Goal: Task Accomplishment & Management: Manage account settings

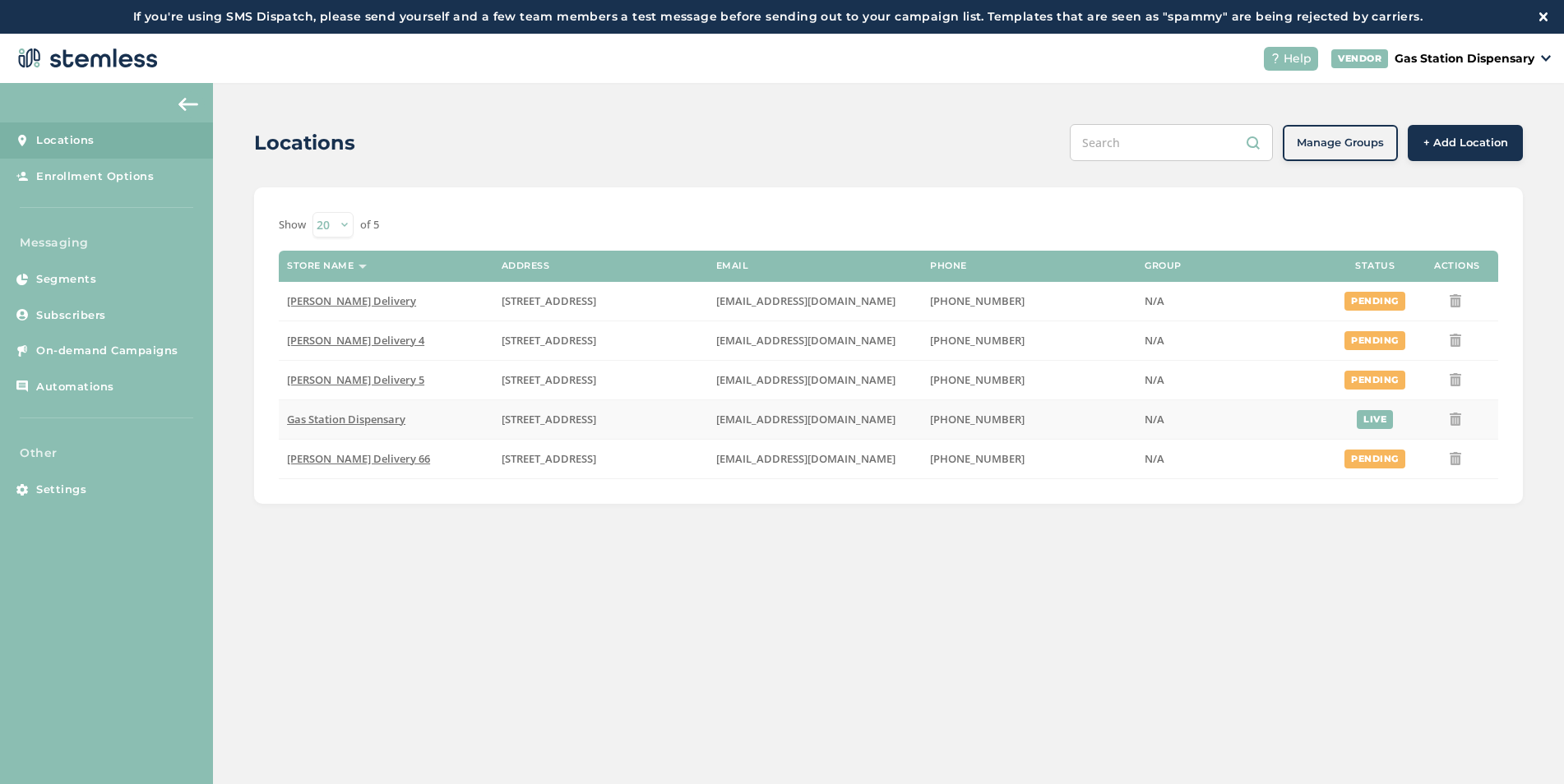
click at [321, 426] on td "Gas Station Dispensary" at bounding box center [386, 419] width 214 height 39
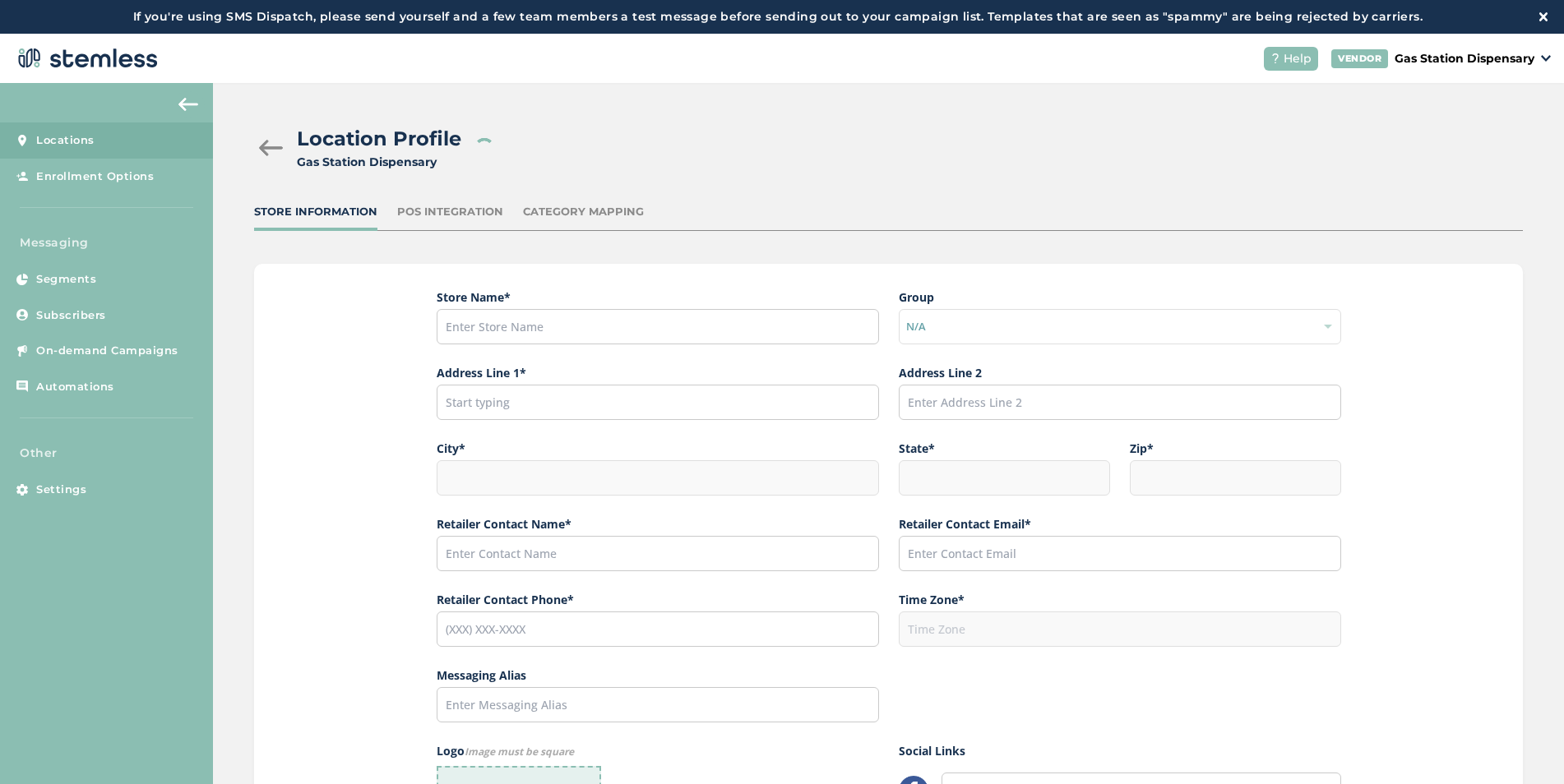
type input "Gas Station Dispensary"
type input "[STREET_ADDRESS]"
type input "[GEOGRAPHIC_DATA]"
type input "CA"
type input "91316"
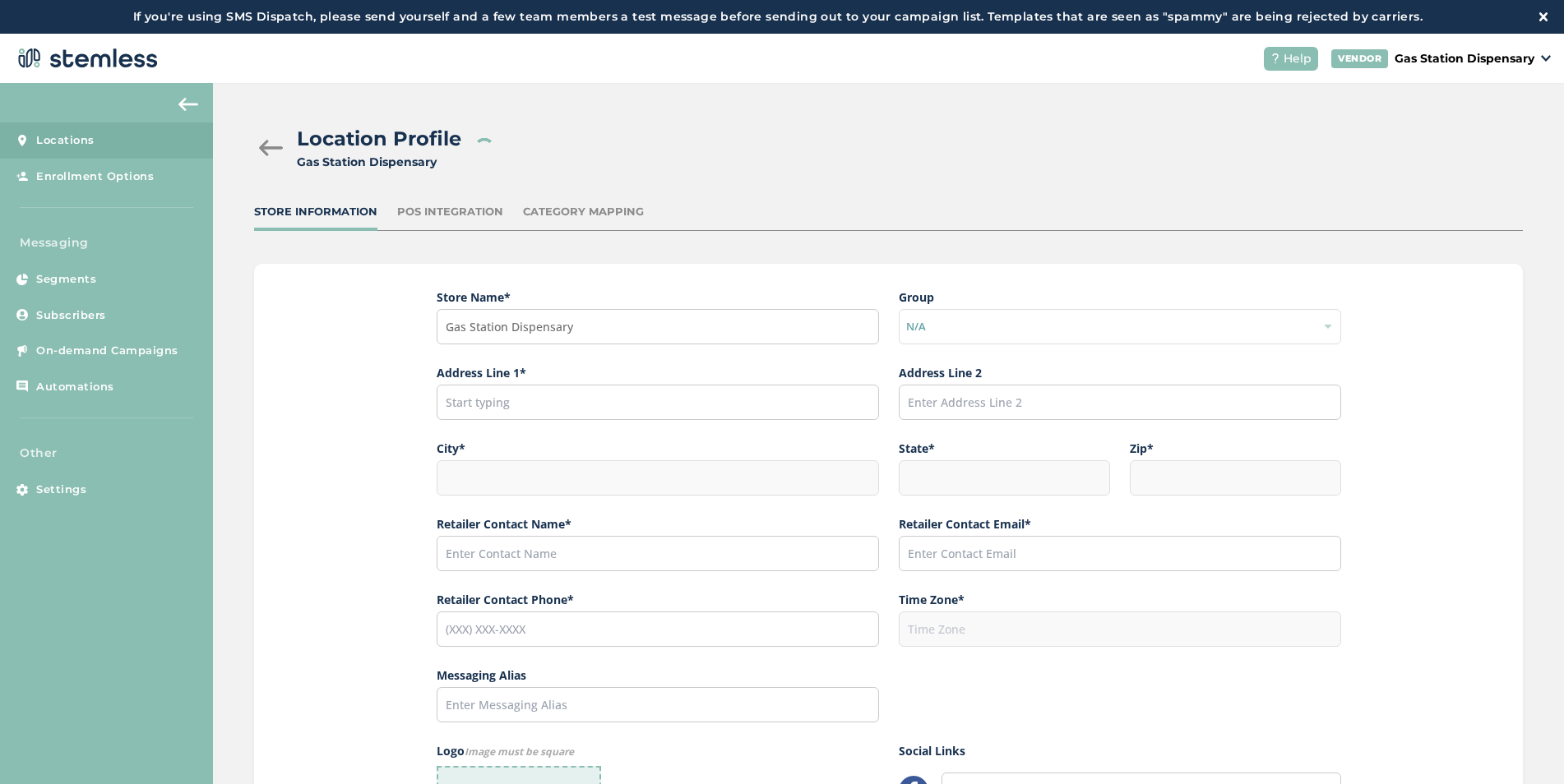
type input "[PERSON_NAME]"
type input "[EMAIL_ADDRESS][DOMAIN_NAME]"
type input "[PHONE_NUMBER]"
type input "America/Los_Angeles"
type input "Gas Station"
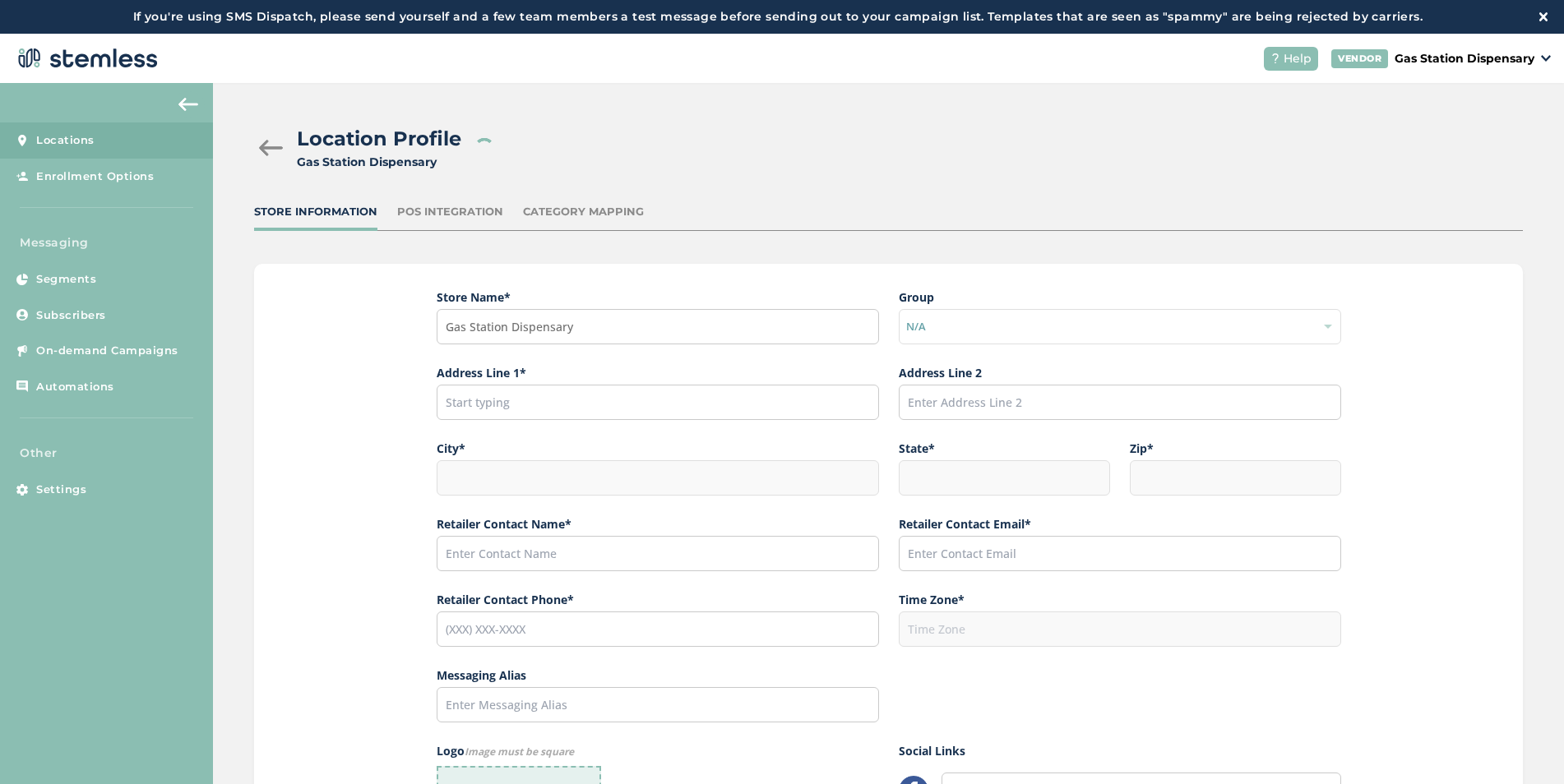
type input "[URL][DOMAIN_NAME]"
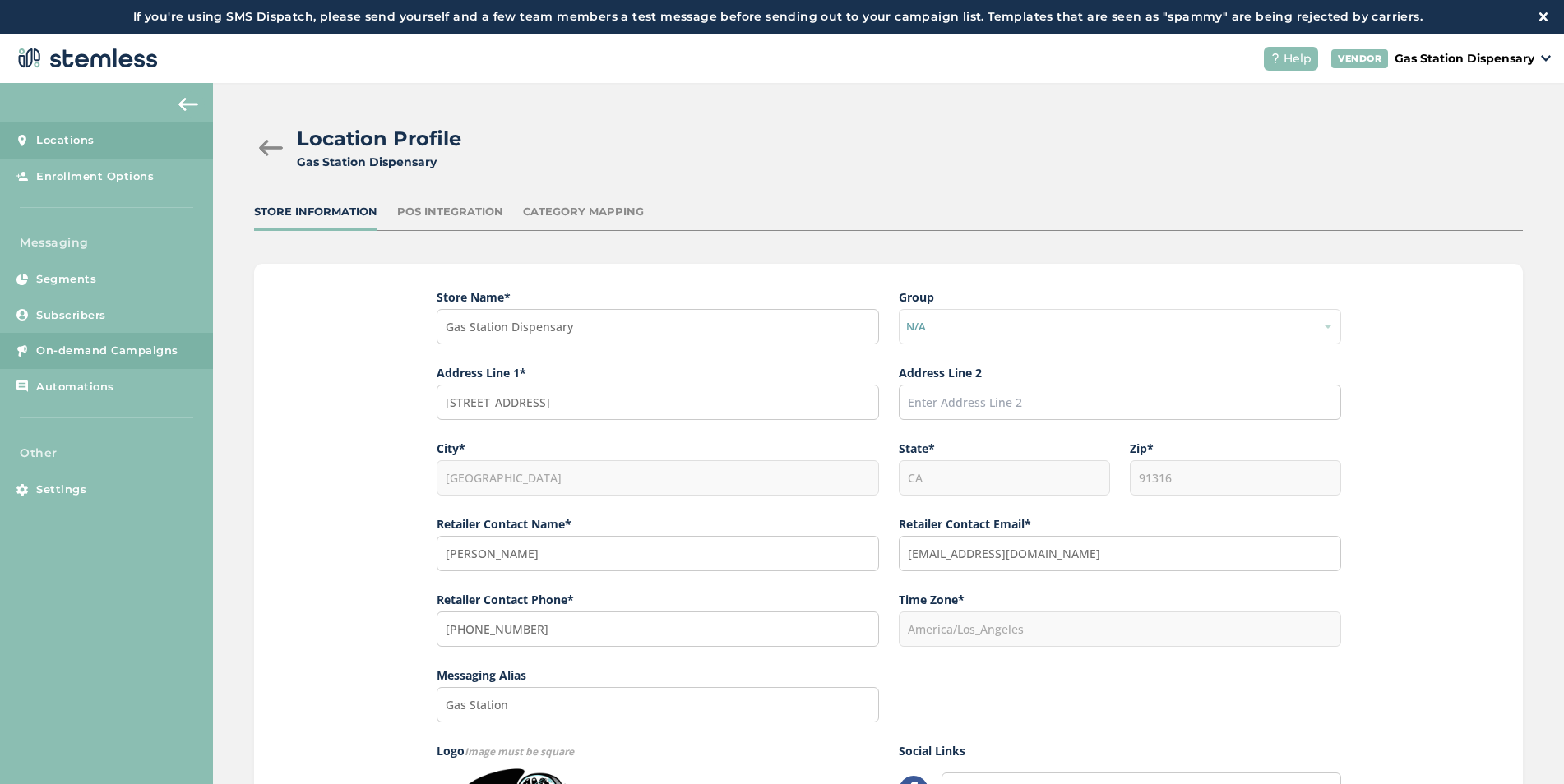
click at [191, 341] on link "On-demand Campaigns" at bounding box center [106, 350] width 213 height 36
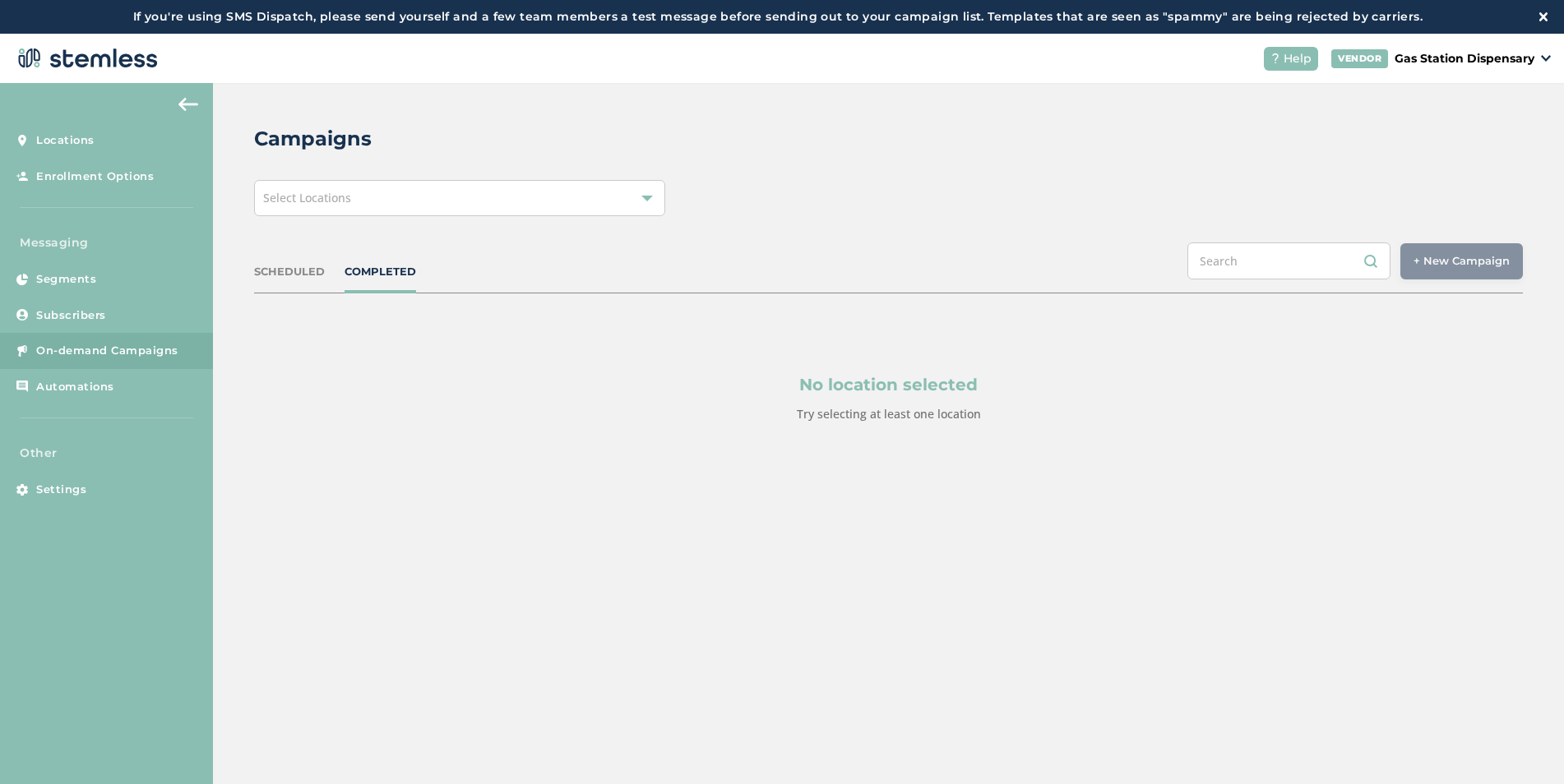
click at [325, 209] on div "Select Locations" at bounding box center [459, 198] width 411 height 36
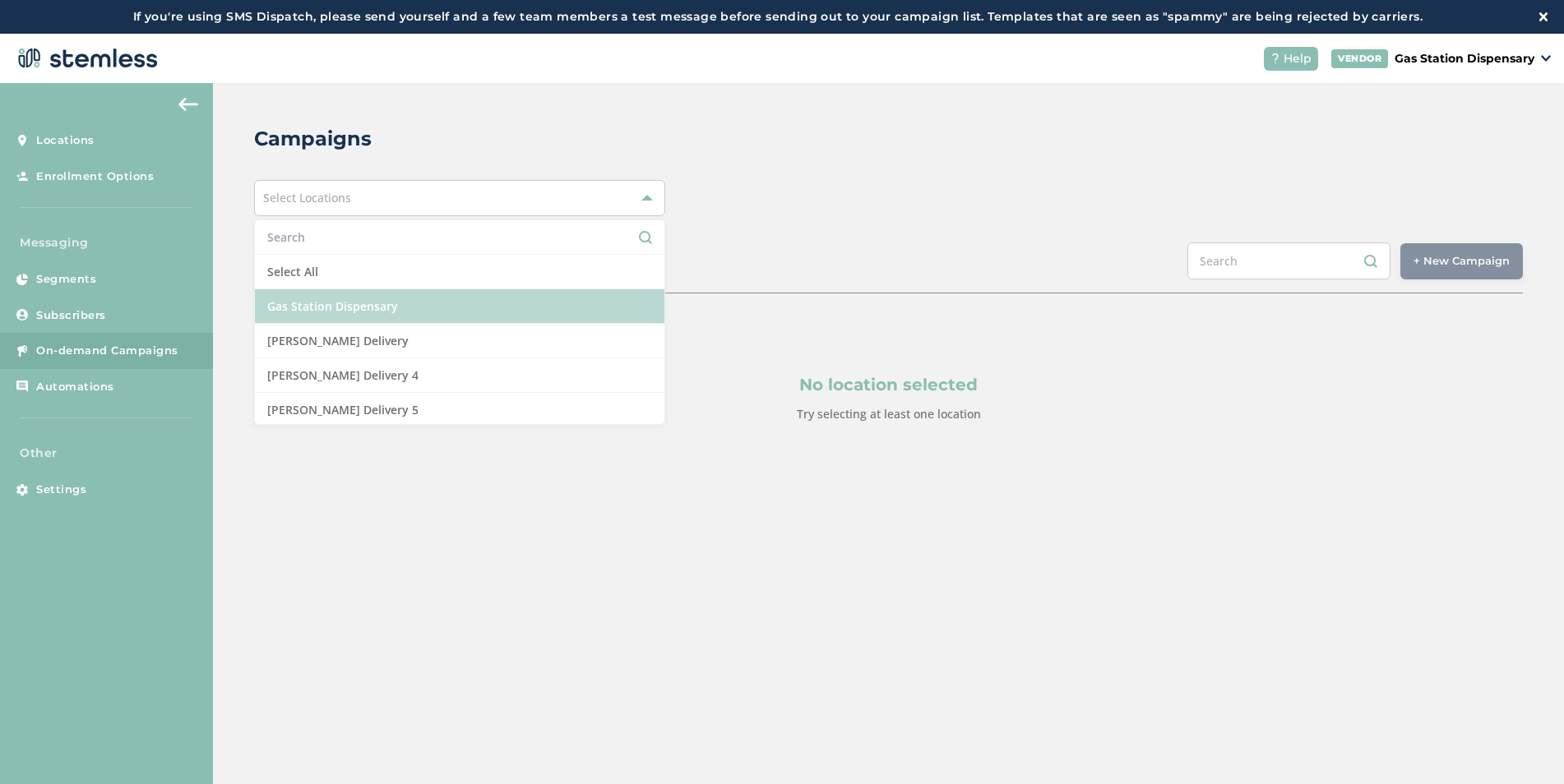
click at [361, 299] on li "Gas Station Dispensary" at bounding box center [459, 306] width 410 height 34
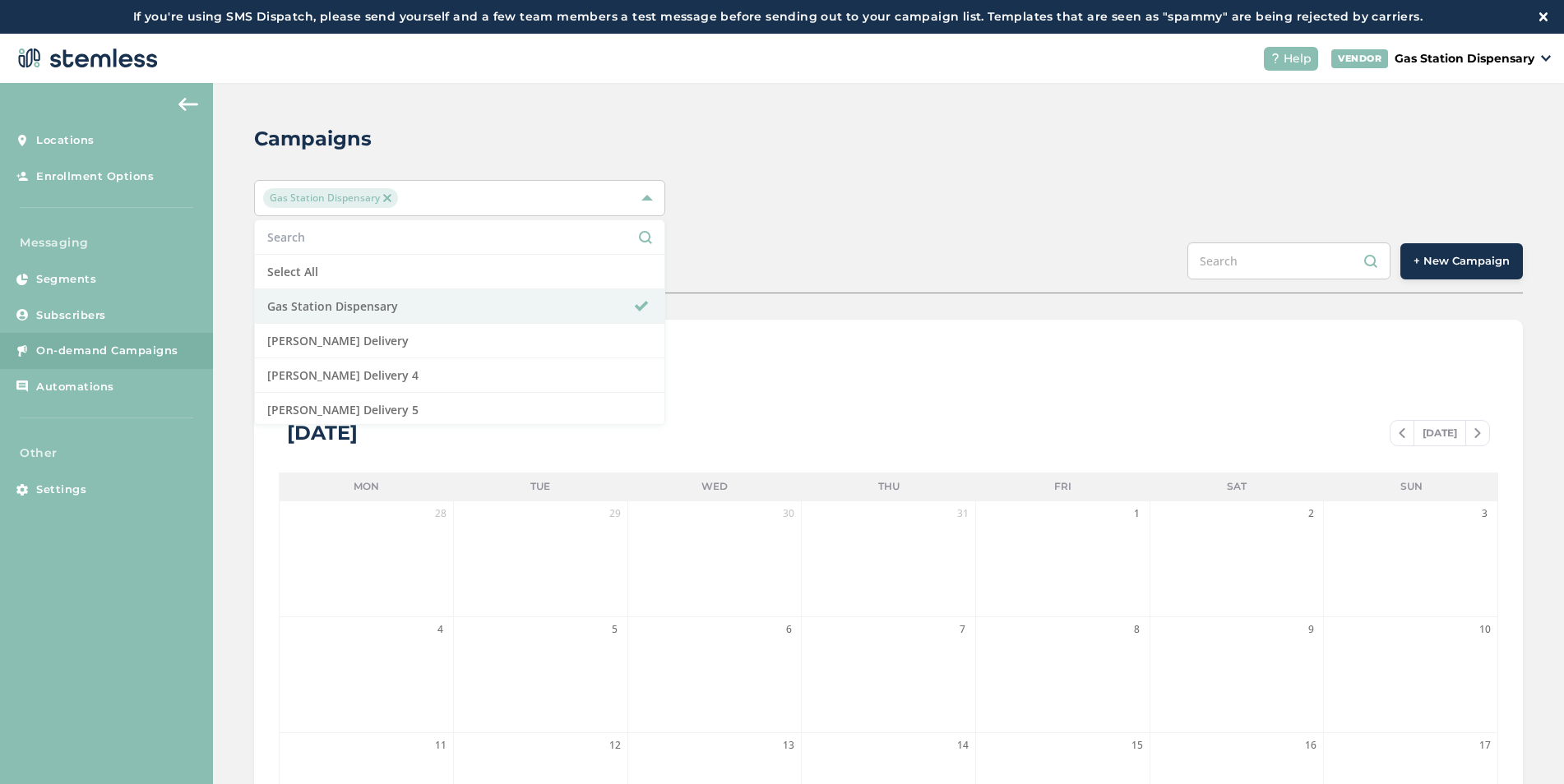
click at [1093, 226] on div "Campaigns Gas Station Dispensary Select All Gas Station Dispensary [PERSON_NAME…" at bounding box center [888, 615] width 1350 height 1064
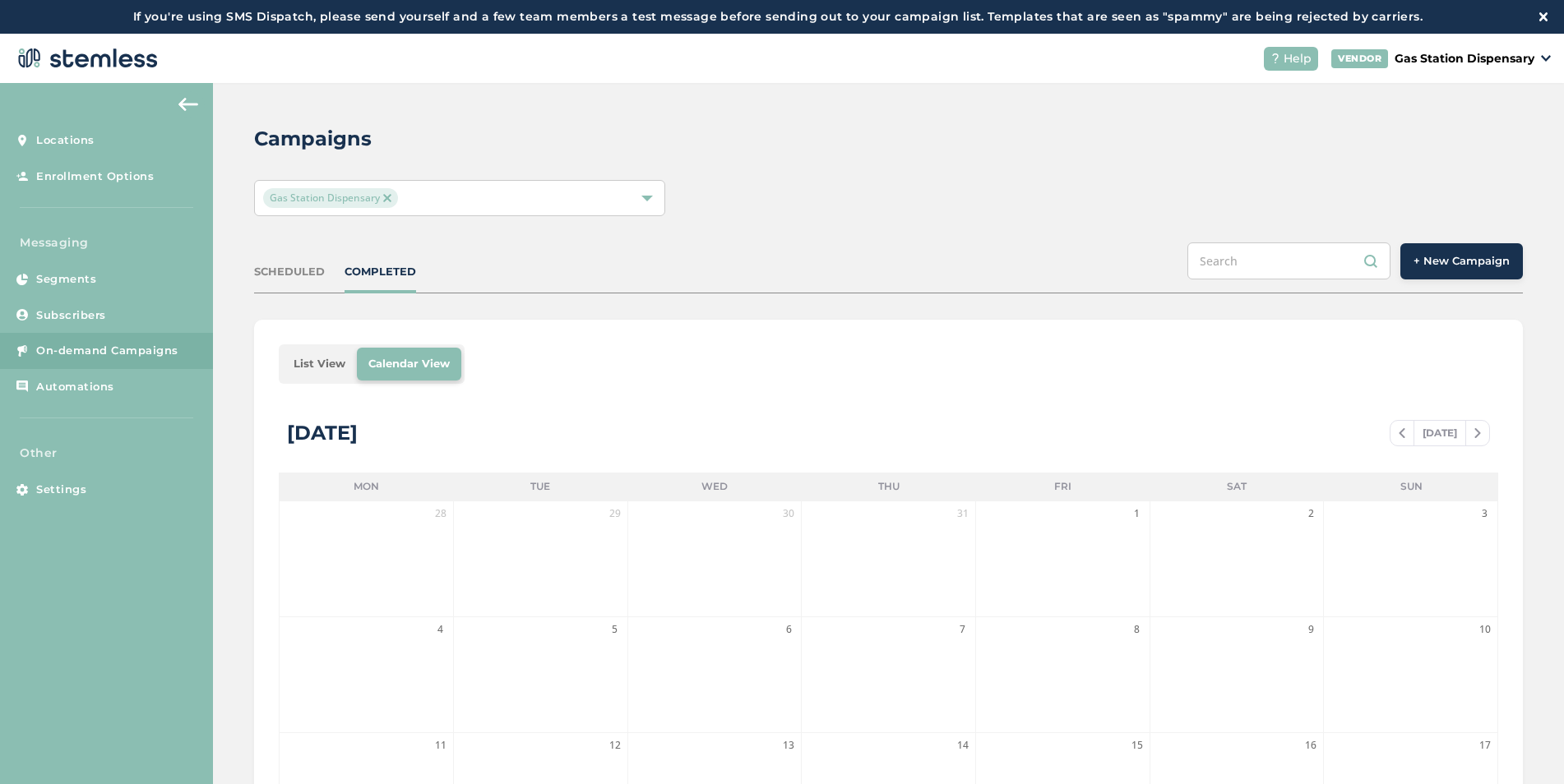
click at [1427, 285] on div "SCHEDULED COMPLETED + New Campaign" at bounding box center [888, 268] width 1268 height 51
click at [1418, 260] on span "+ New Campaign" at bounding box center [1461, 261] width 96 height 17
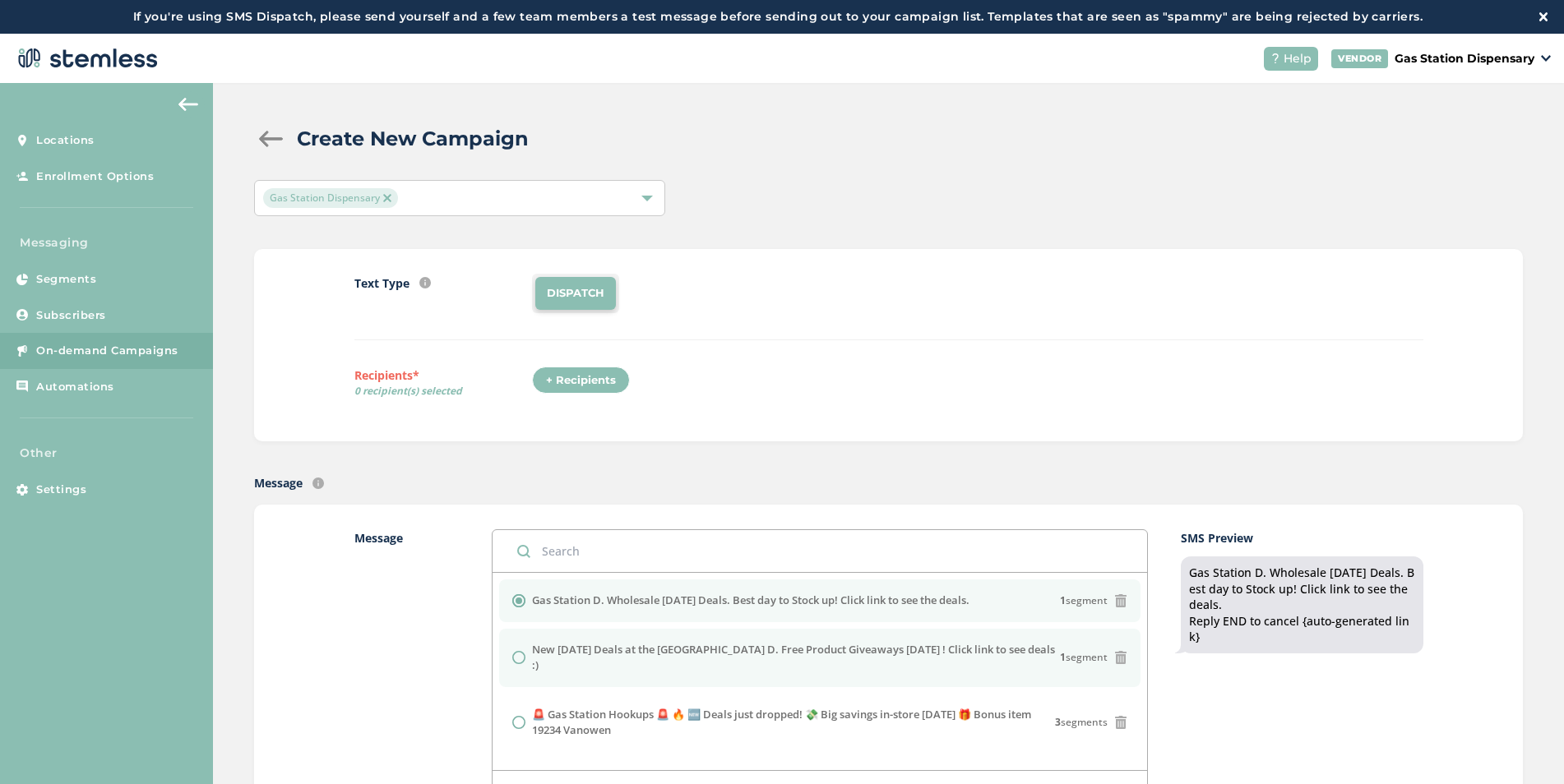
click at [576, 647] on label "New [DATE] Deals at the [GEOGRAPHIC_DATA] D. Free Product Giveaways [DATE] ! Cl…" at bounding box center [796, 658] width 528 height 32
radio input "false"
radio input "true"
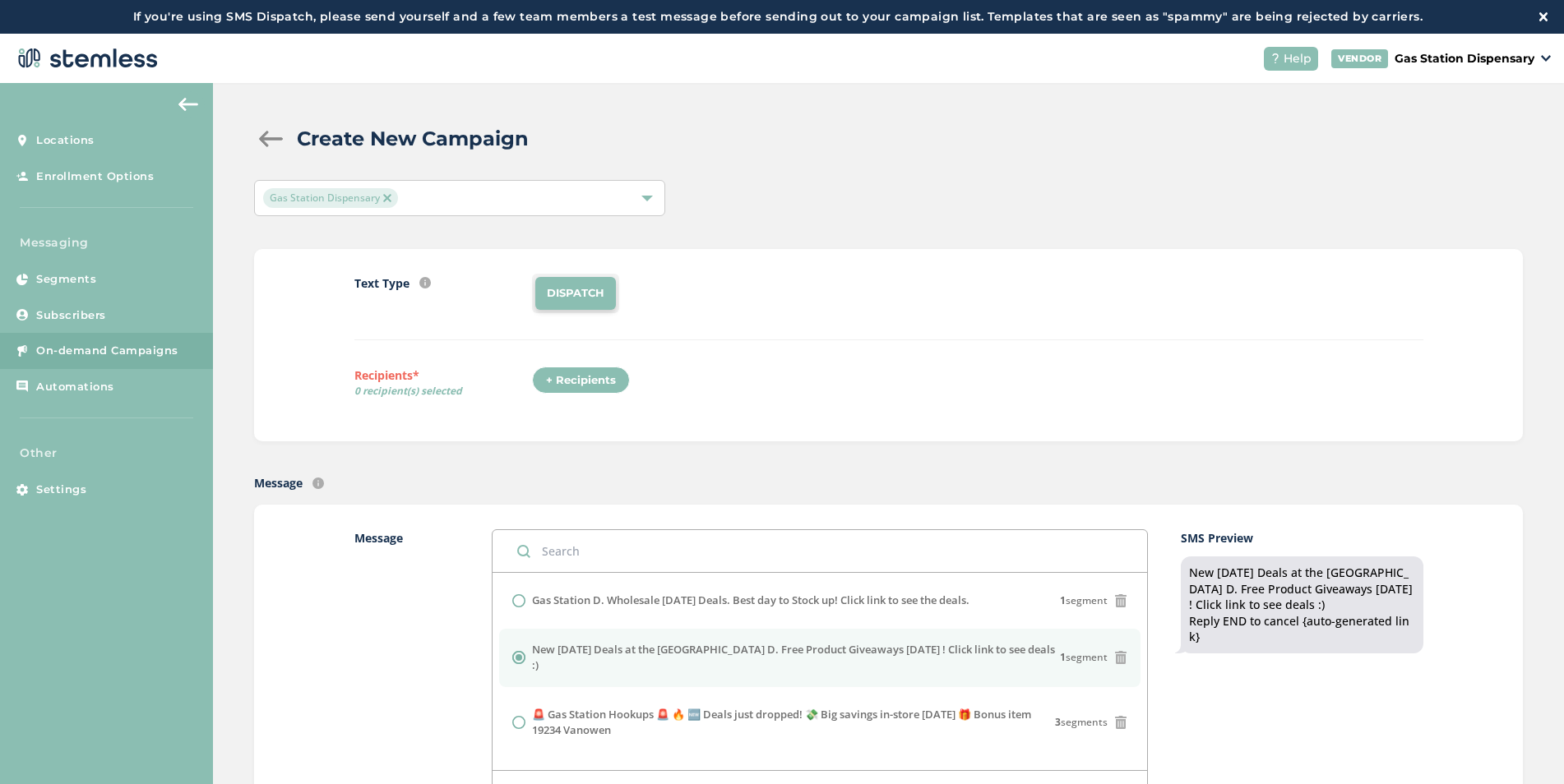
click at [555, 295] on li "DISPATCH" at bounding box center [576, 293] width 80 height 33
click at [555, 384] on div "+ Recipients" at bounding box center [581, 380] width 98 height 28
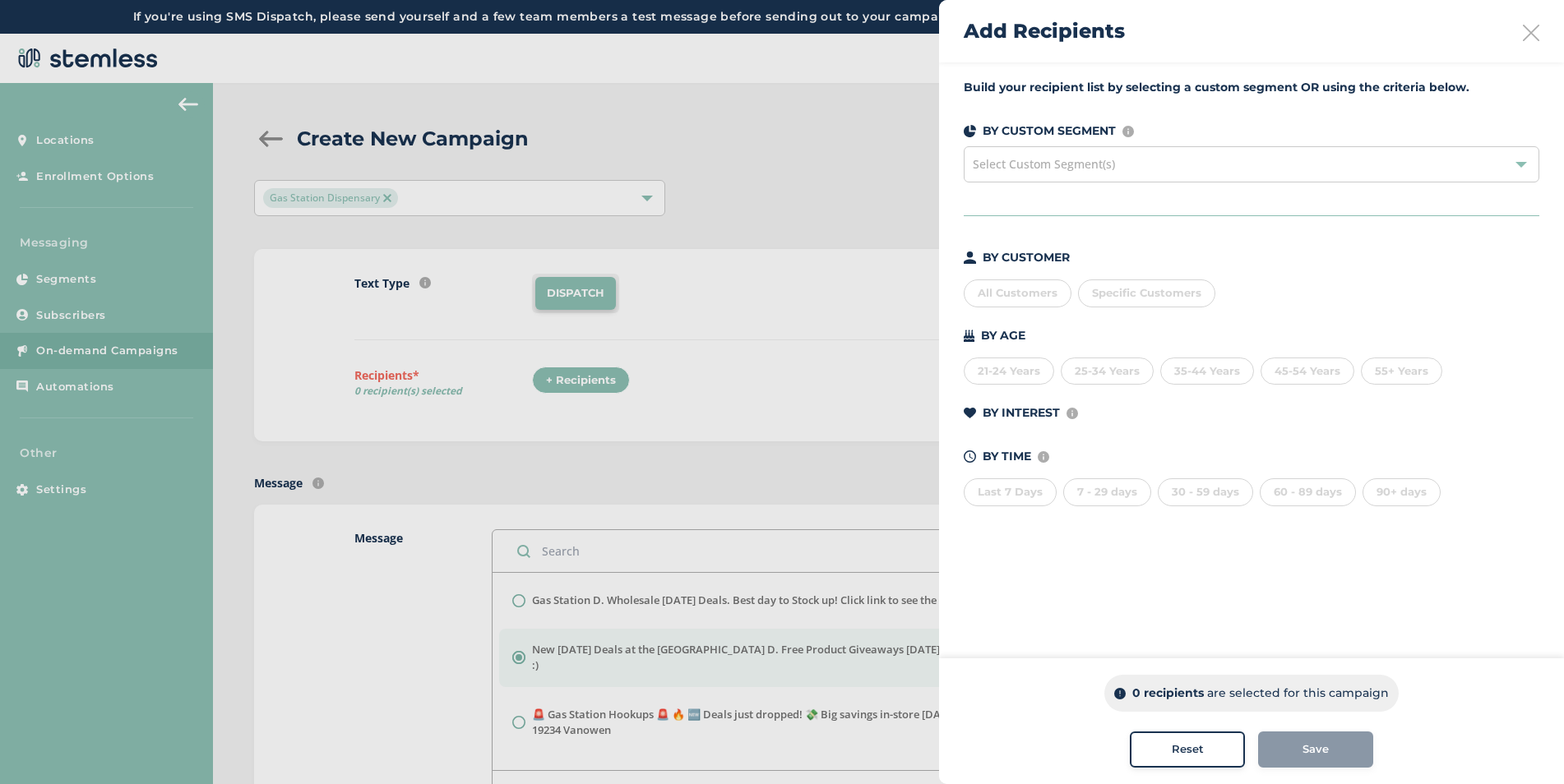
click at [1039, 161] on span "Select Custom Segment(s)" at bounding box center [1044, 163] width 142 height 16
click at [801, 245] on div at bounding box center [782, 392] width 1564 height 784
click at [700, 297] on div at bounding box center [782, 392] width 1564 height 784
click at [728, 297] on div at bounding box center [782, 392] width 1564 height 784
click at [1155, 290] on span "Specific Customers" at bounding box center [1146, 293] width 110 height 13
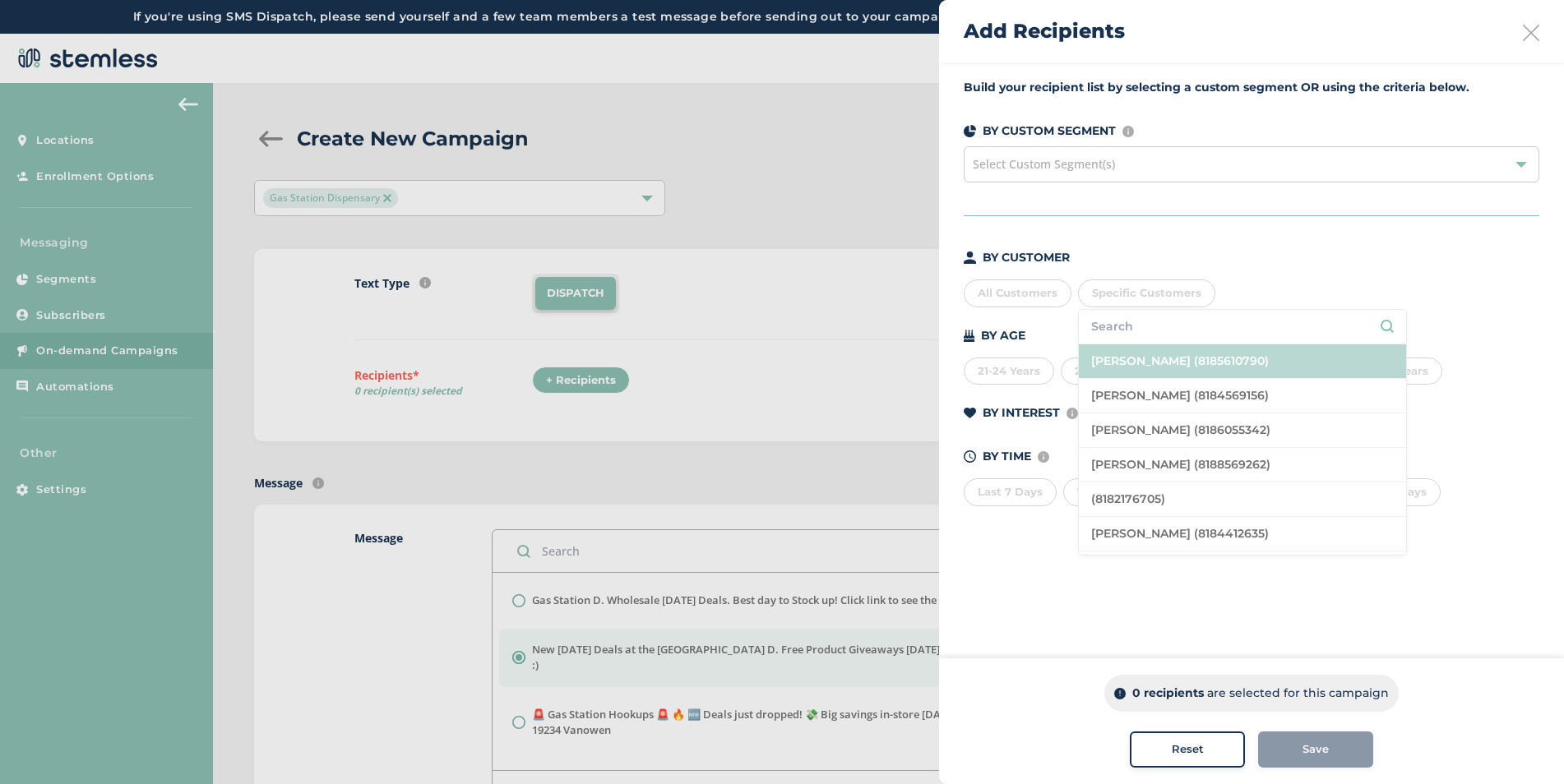
click at [1128, 358] on li "[PERSON_NAME] (8185610790)" at bounding box center [1242, 361] width 328 height 34
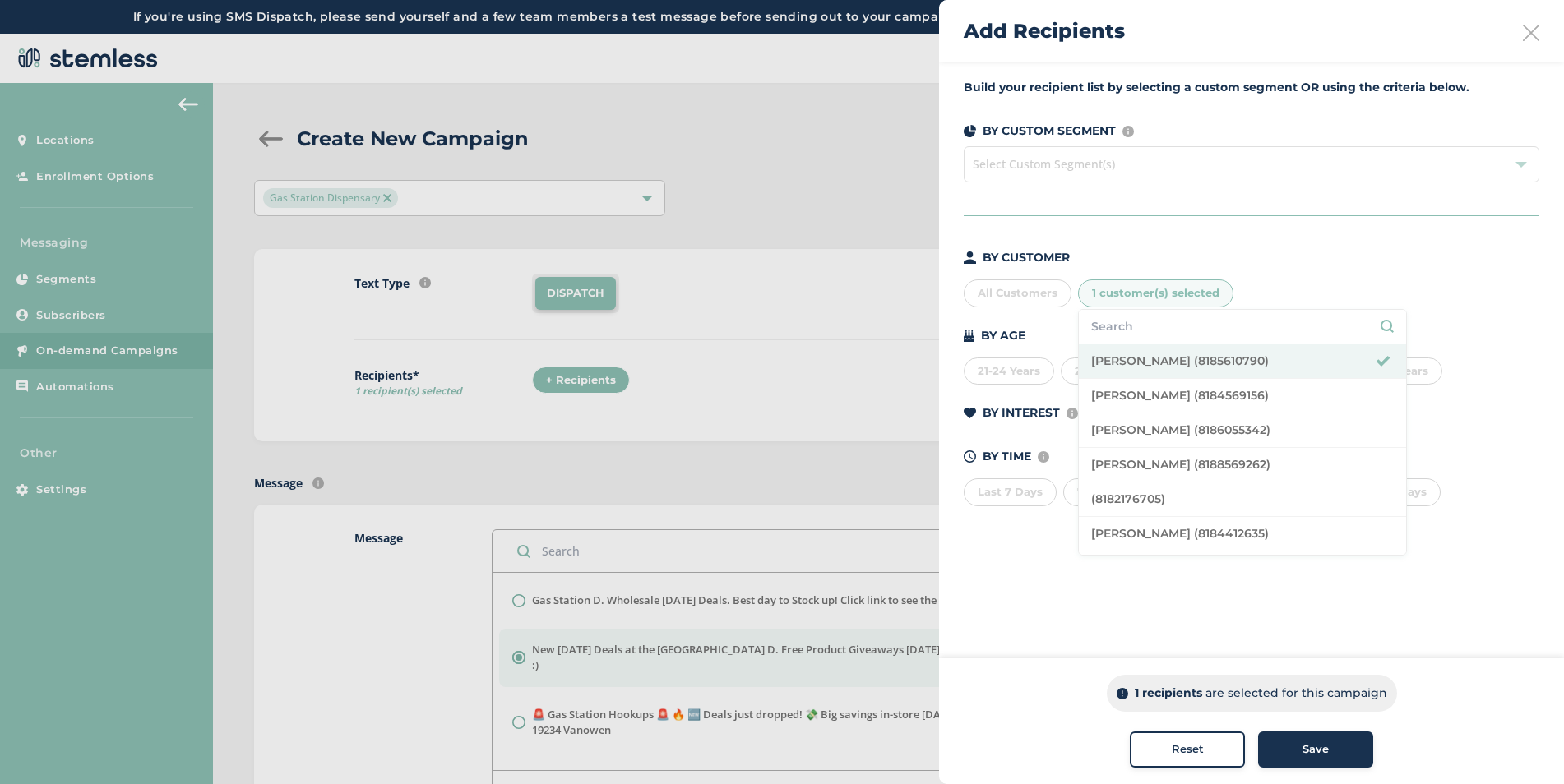
click at [806, 338] on div at bounding box center [782, 392] width 1564 height 784
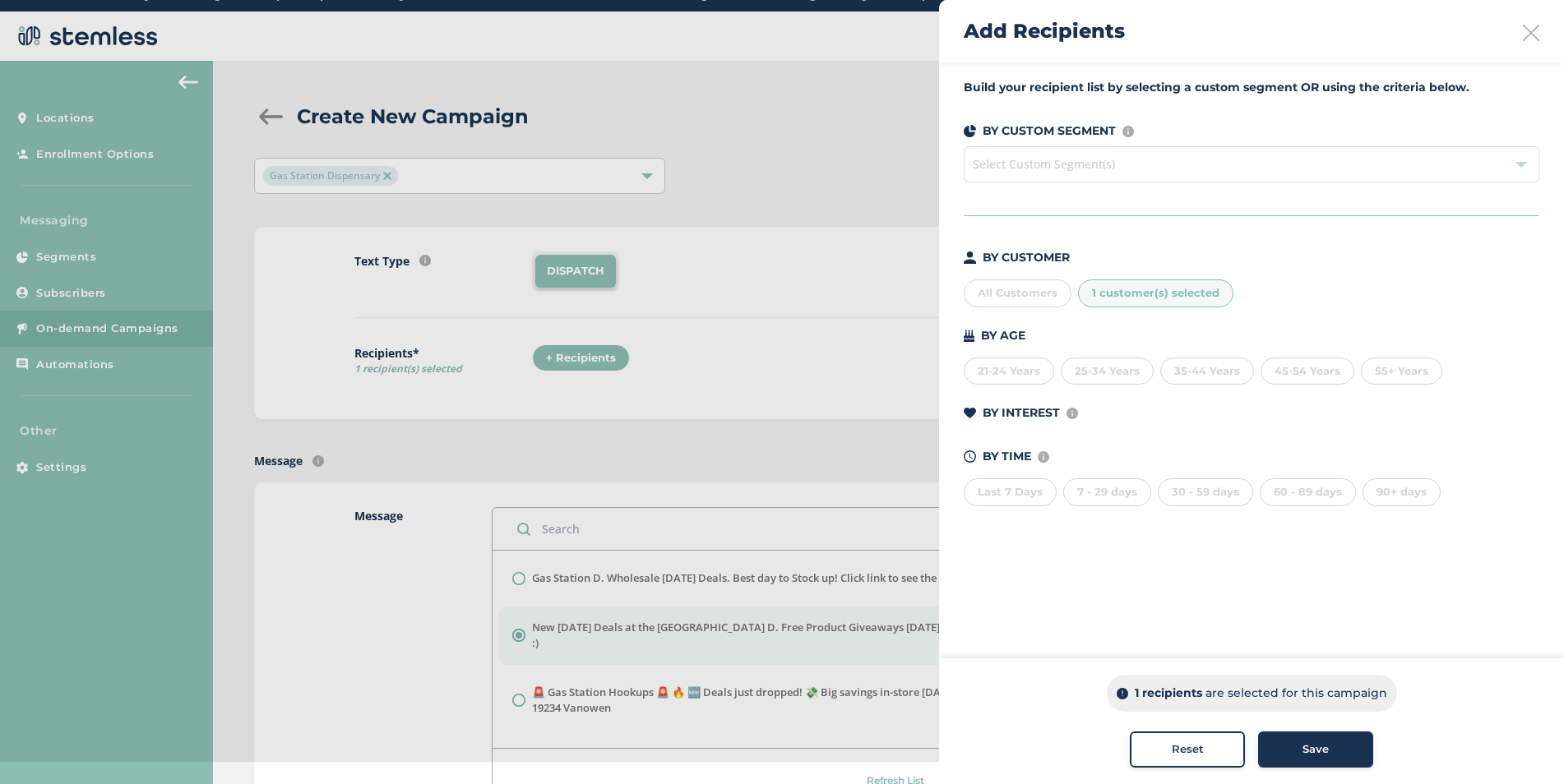
scroll to position [34, 0]
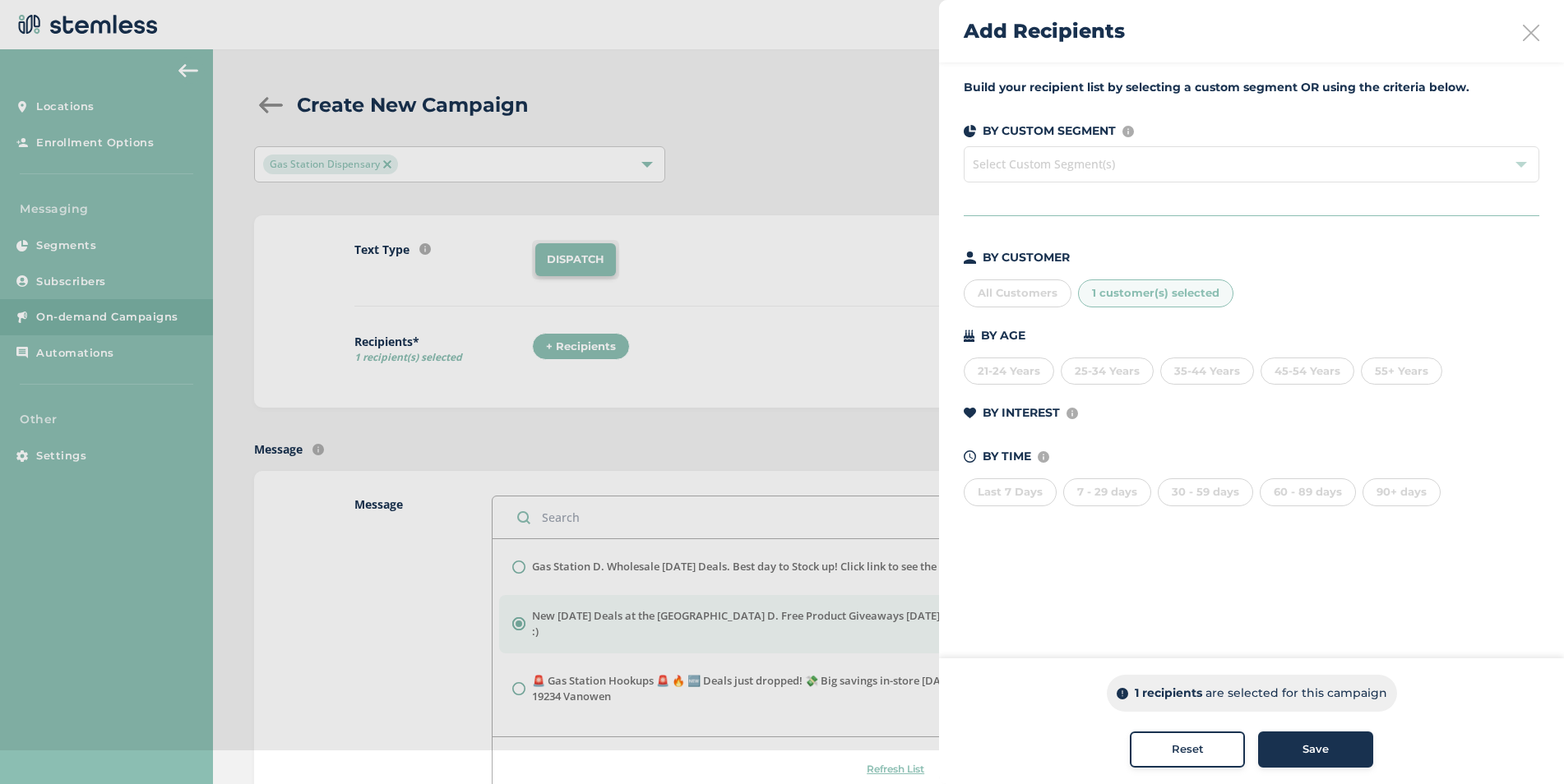
click at [1284, 730] on div "1 recipients are selected for this campaign Reset Save" at bounding box center [1252, 721] width 625 height 126
click at [1284, 738] on button "Save" at bounding box center [1315, 749] width 115 height 36
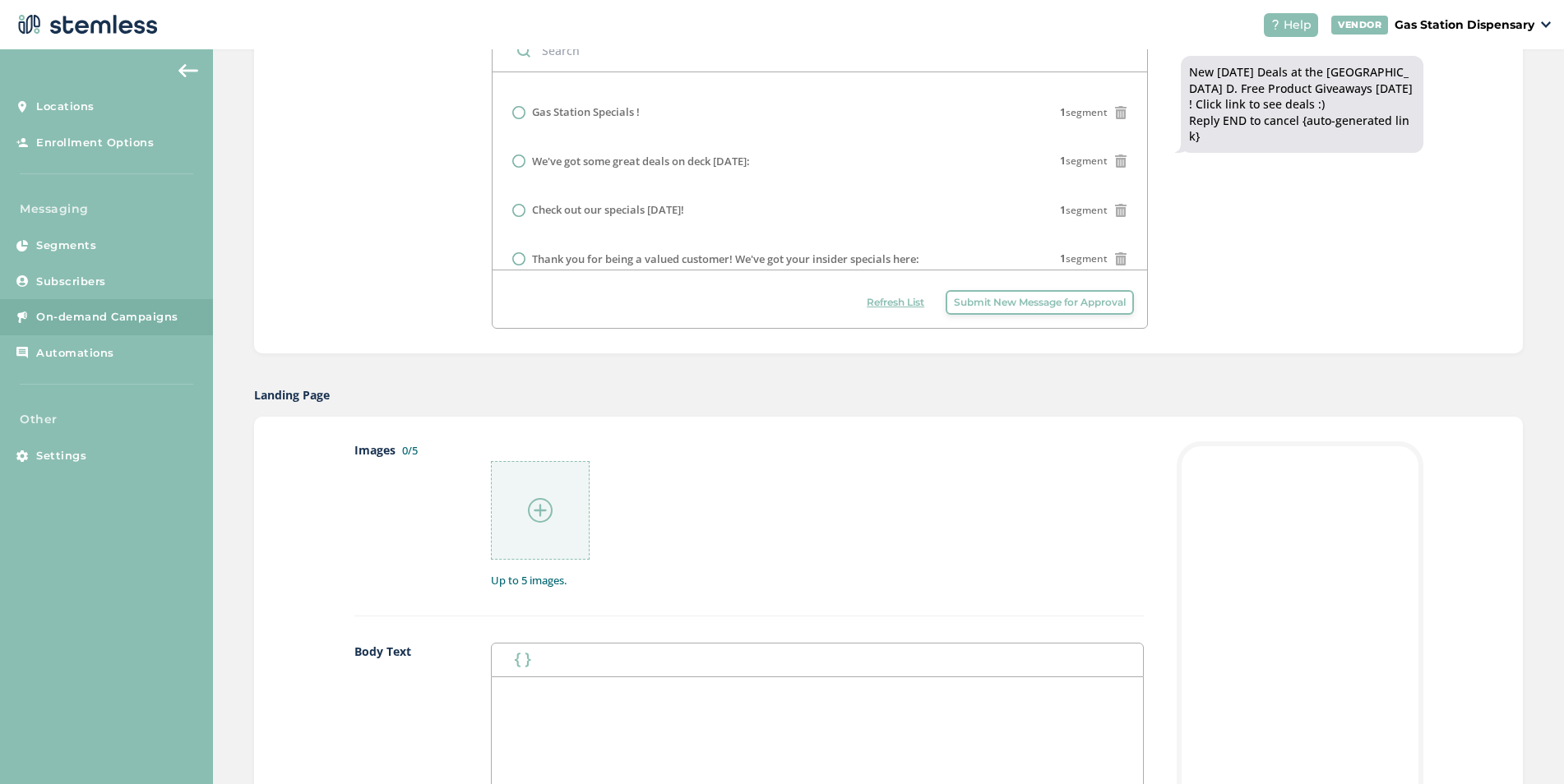
scroll to position [493, 0]
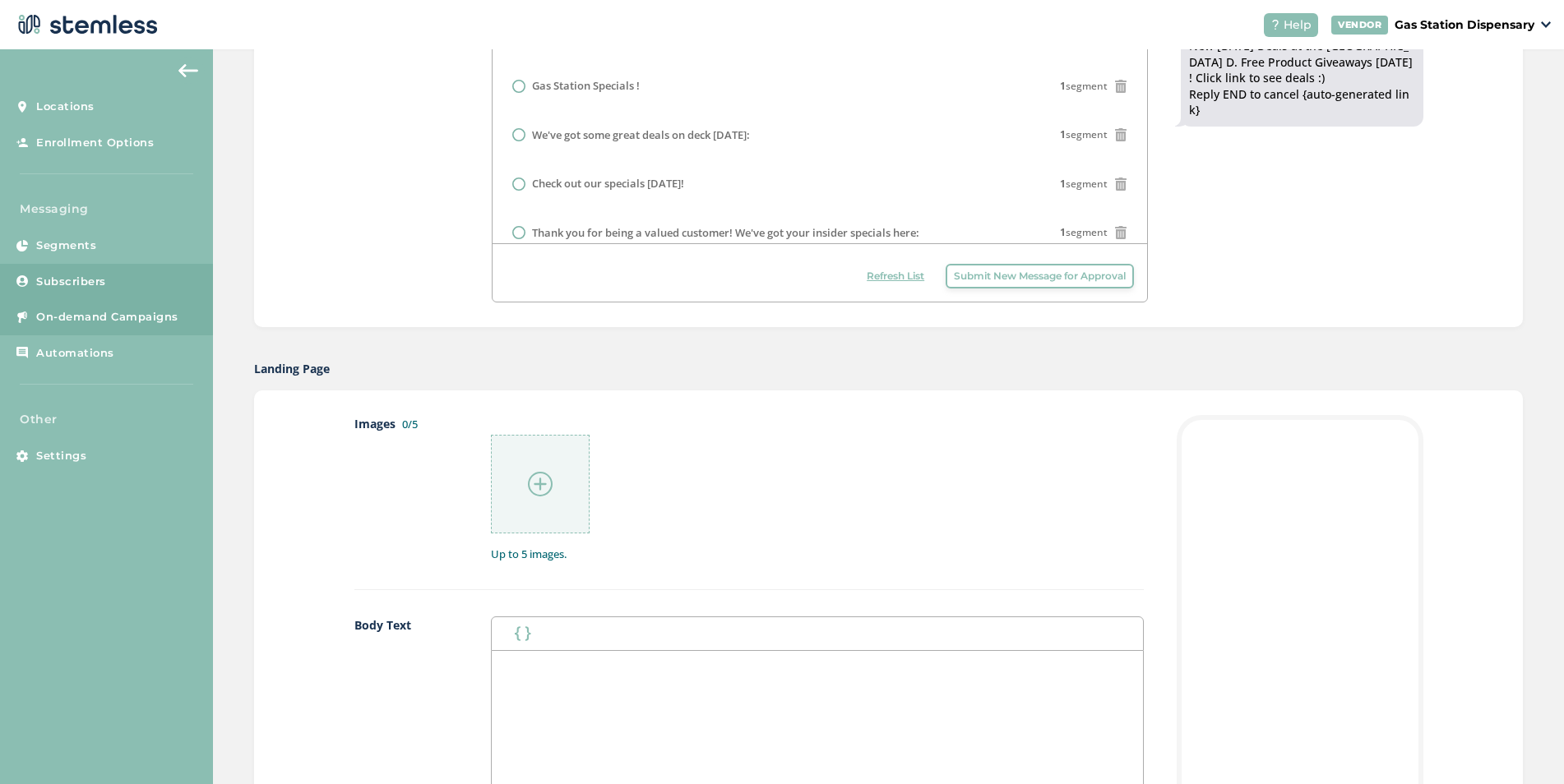
click at [83, 277] on span "Subscribers" at bounding box center [70, 282] width 70 height 17
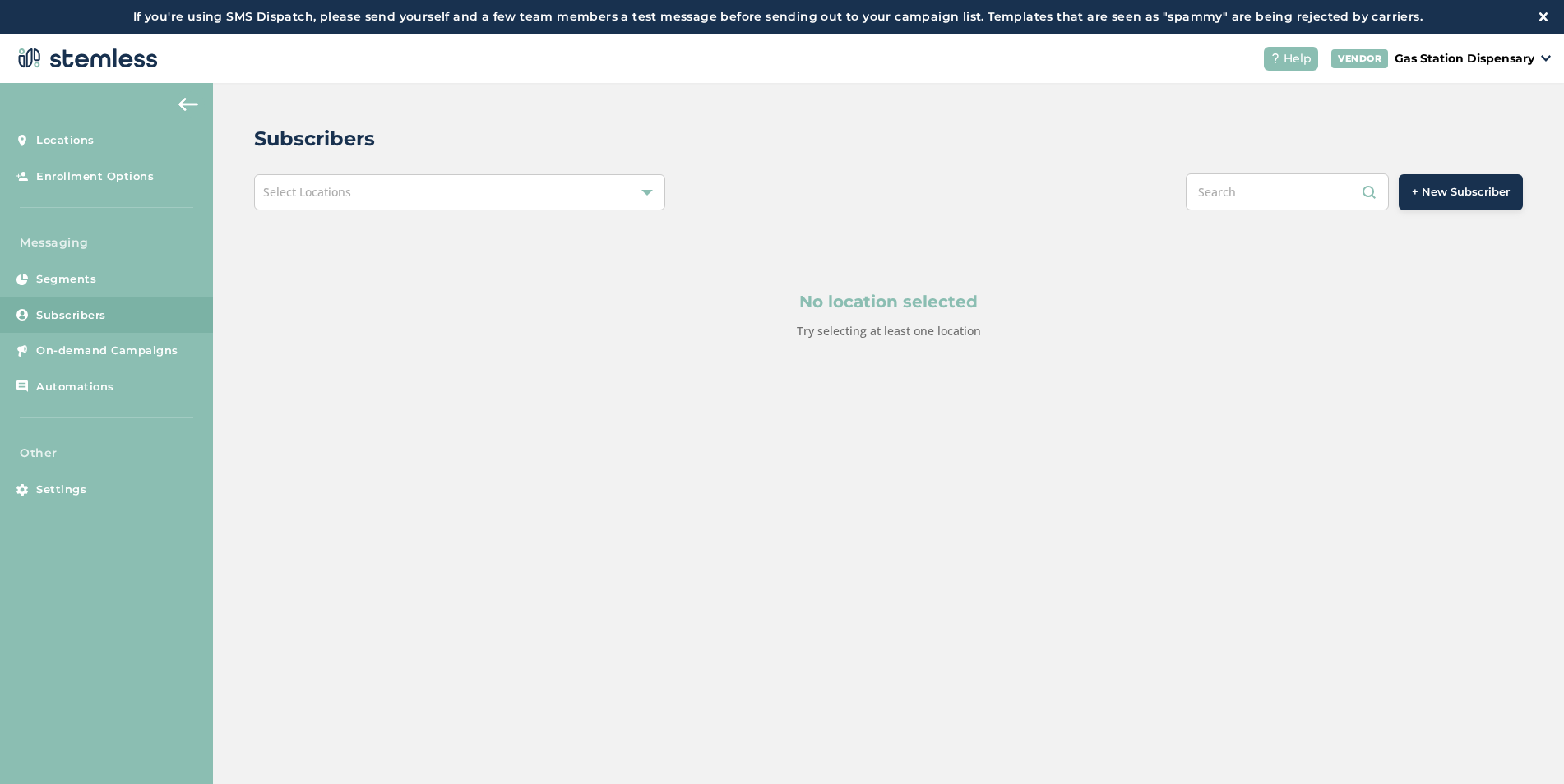
click at [450, 199] on div "Select Locations" at bounding box center [459, 192] width 411 height 36
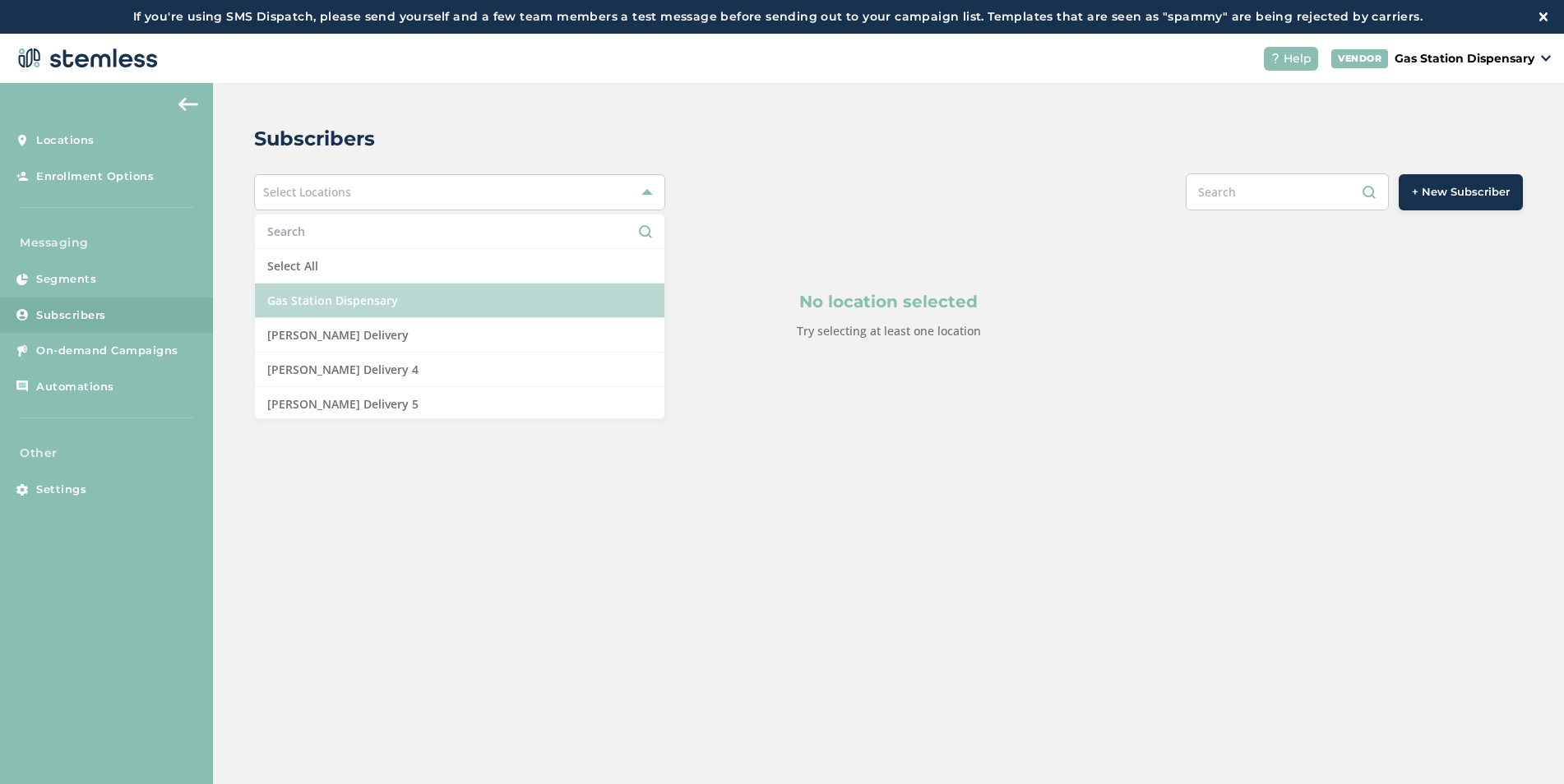
click at [452, 310] on li "Gas Station Dispensary" at bounding box center [459, 301] width 410 height 34
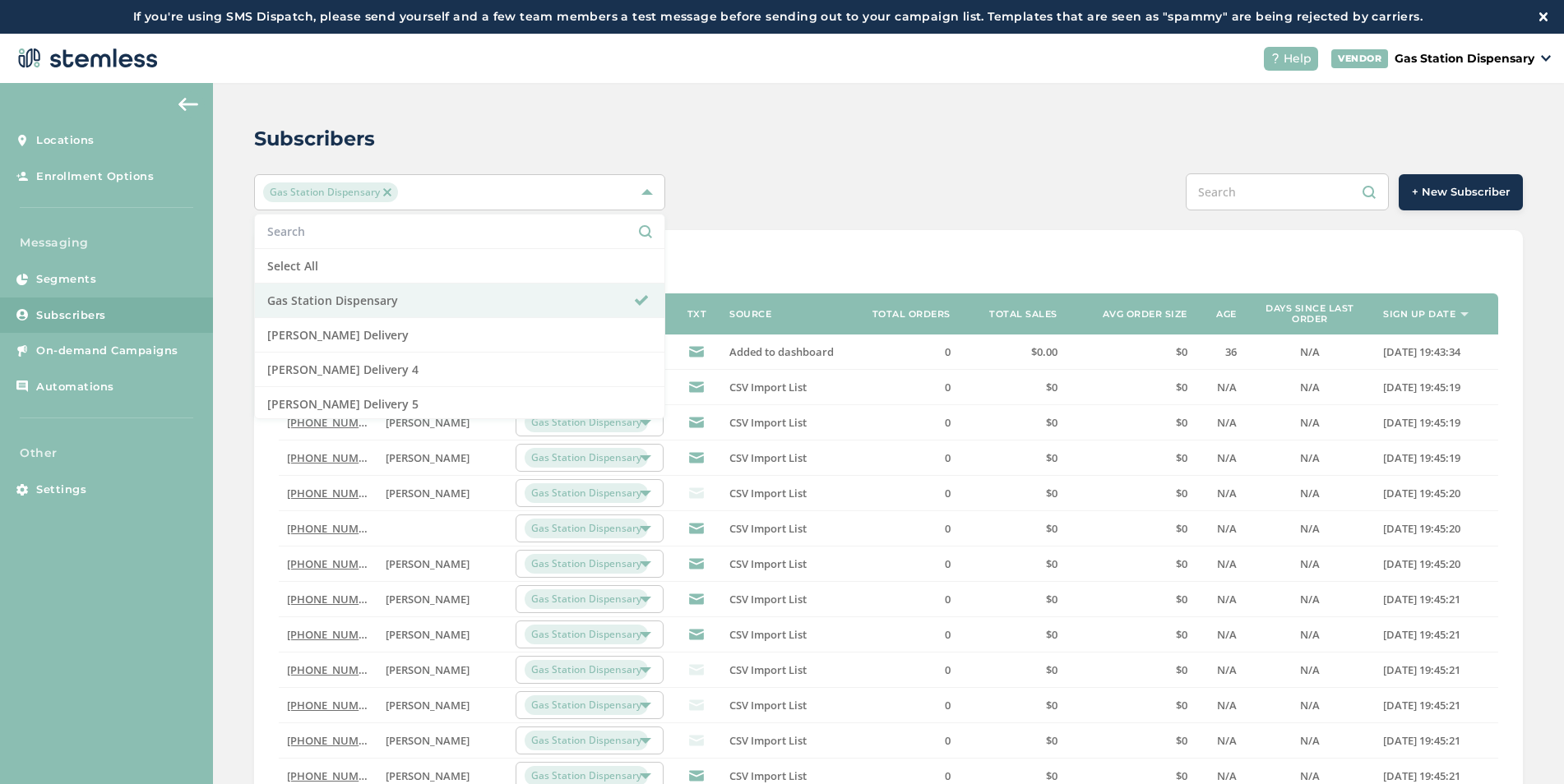
click at [1101, 190] on div "+ New Subscriber" at bounding box center [1152, 192] width 740 height 37
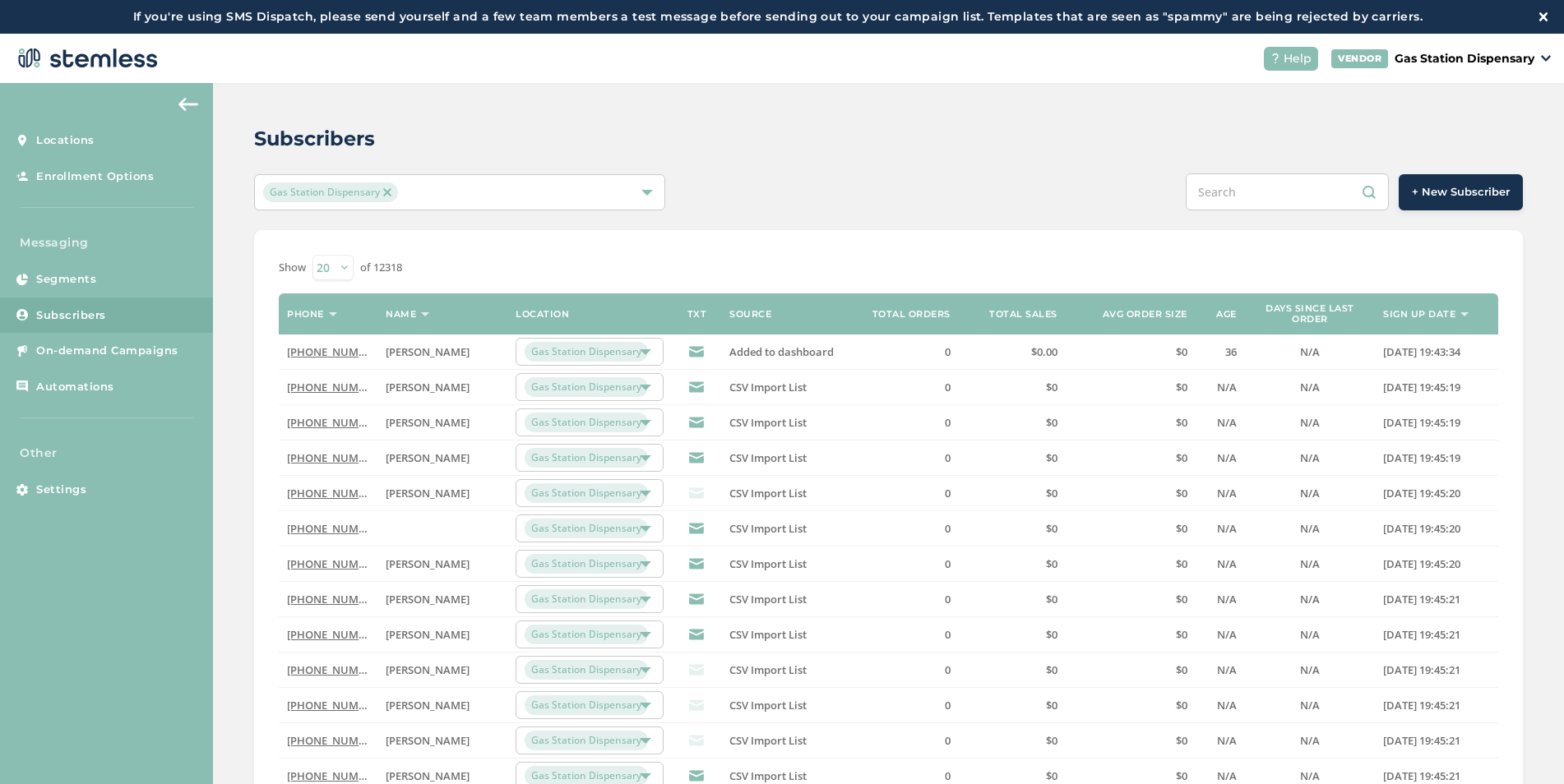
click at [1448, 203] on button "+ New Subscriber" at bounding box center [1460, 192] width 124 height 36
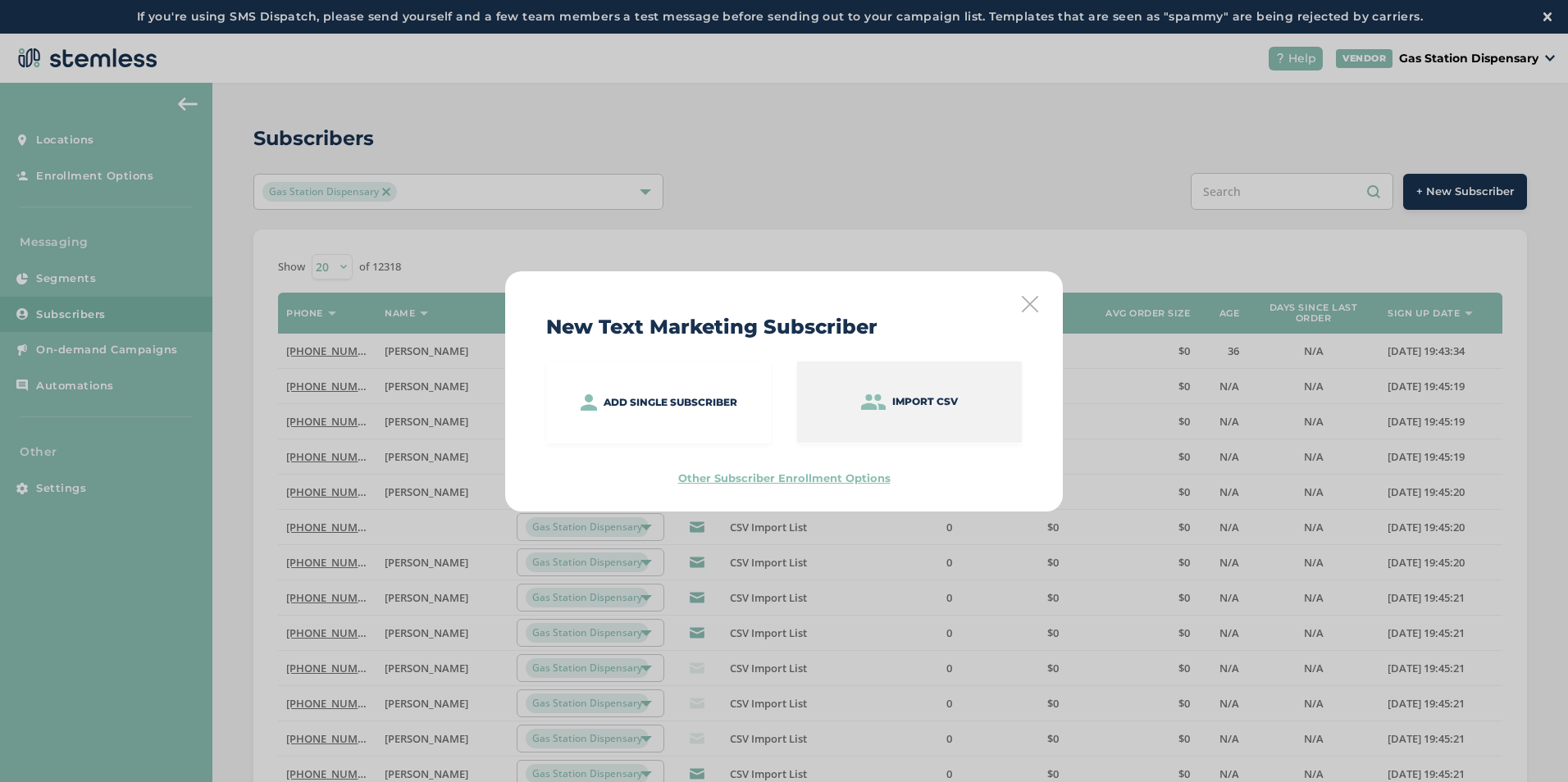
click at [908, 404] on p "Import CSV" at bounding box center [925, 402] width 66 height 15
